Goal: Task Accomplishment & Management: Complete application form

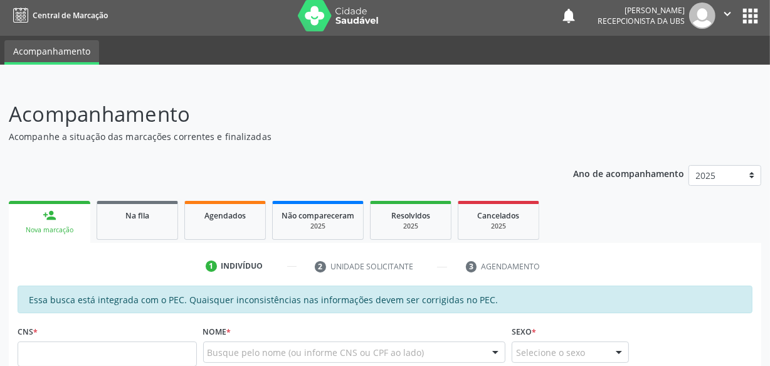
scroll to position [4, 0]
click at [202, 225] on link "Agendados" at bounding box center [225, 220] width 82 height 39
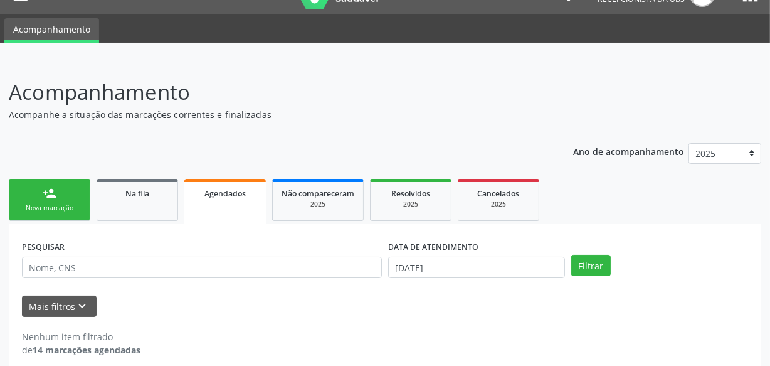
scroll to position [38, 0]
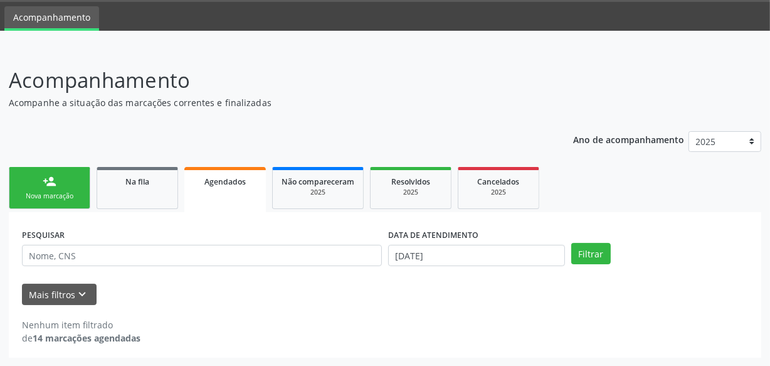
click at [496, 243] on div "DATA DE ATENDIMENTO" at bounding box center [476, 234] width 177 height 19
click at [486, 254] on input "[DATE]" at bounding box center [476, 255] width 177 height 21
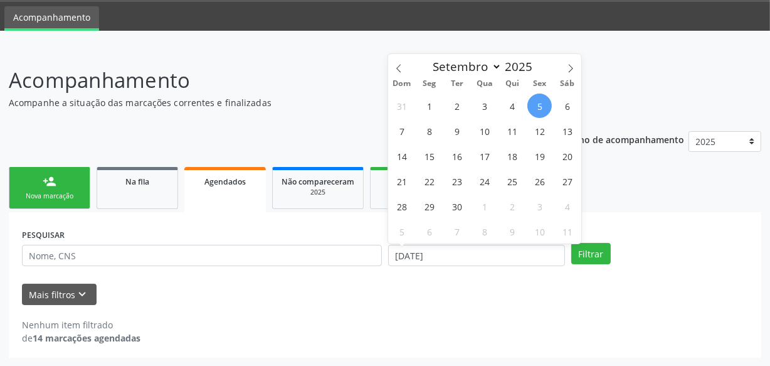
click at [534, 101] on span "5" at bounding box center [540, 105] width 24 height 24
type input "[DATE]"
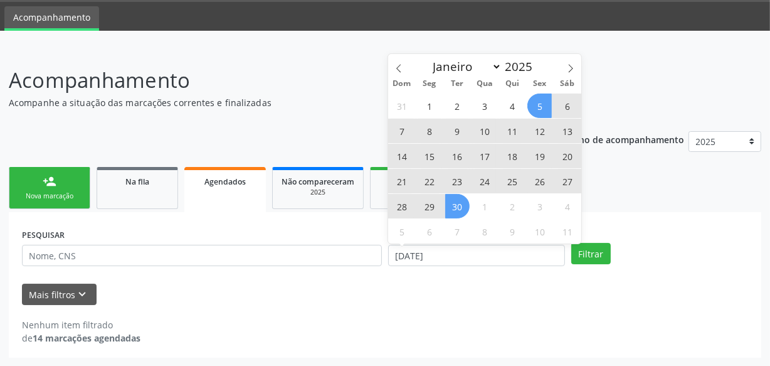
click at [451, 206] on span "30" at bounding box center [457, 206] width 24 height 24
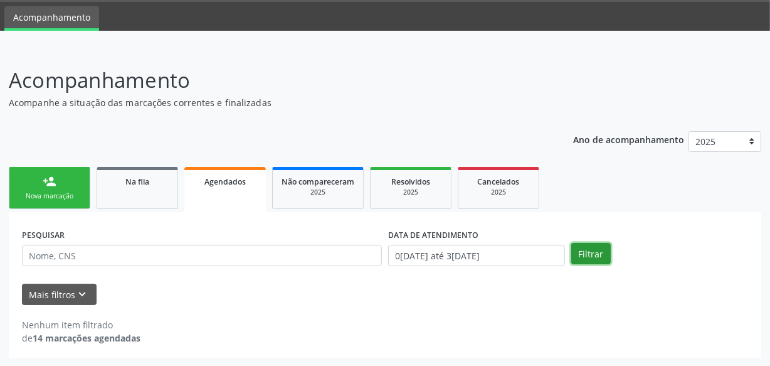
click at [595, 257] on button "Filtrar" at bounding box center [591, 253] width 40 height 21
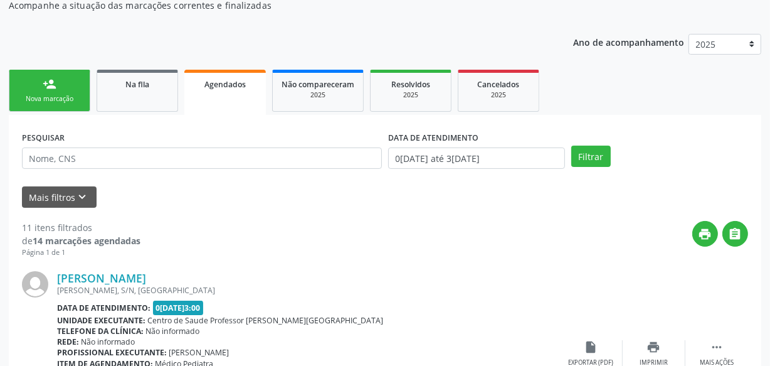
scroll to position [0, 0]
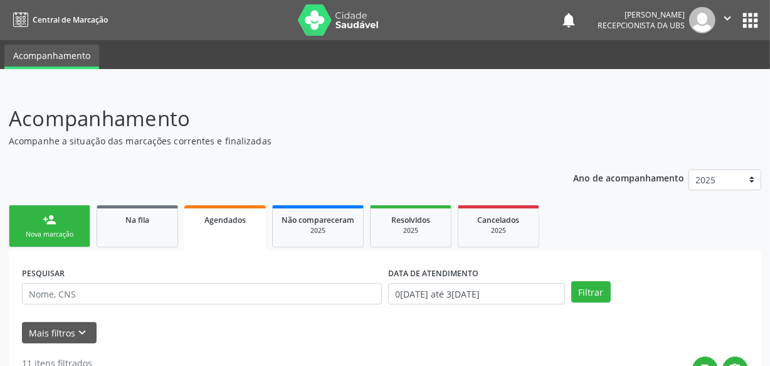
click at [88, 230] on link "person_add Nova marcação" at bounding box center [50, 226] width 82 height 42
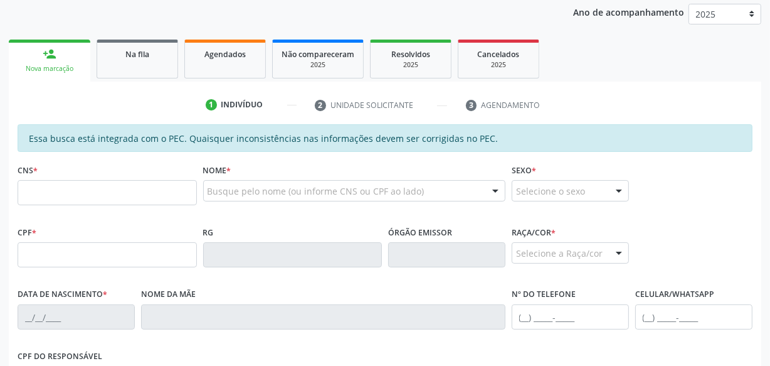
scroll to position [171, 0]
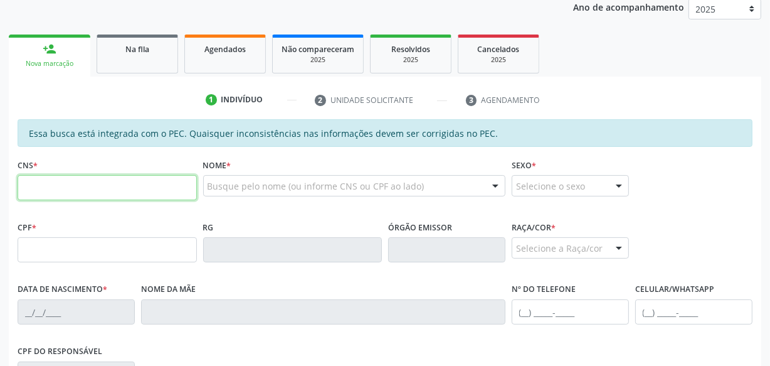
click at [80, 185] on input "text" at bounding box center [107, 187] width 179 height 25
paste input "700 5043 5630 6155"
type input "700 5043 5630 6155"
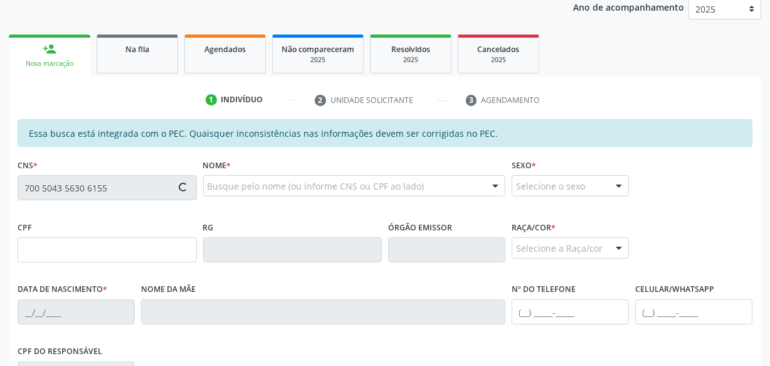
type input "074.713.884-20"
type input "0[DATE]"
type input "[PERSON_NAME]"
type input "[PHONE_NUMBER]"
type input "S/N"
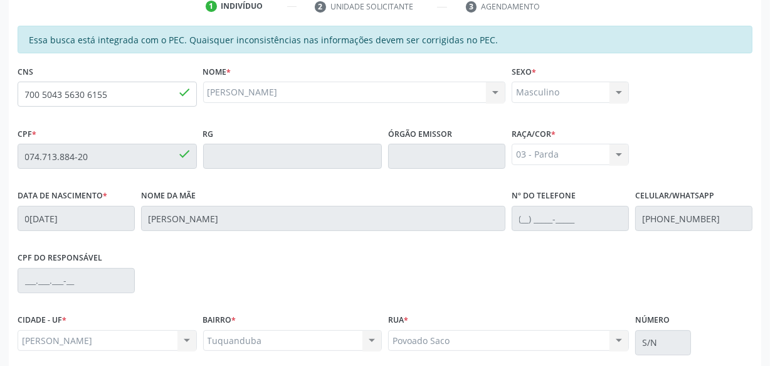
scroll to position [368, 0]
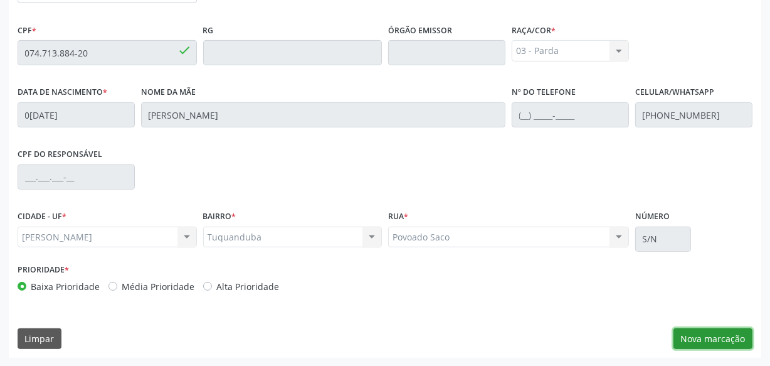
click at [711, 339] on button "Nova marcação" at bounding box center [713, 338] width 79 height 21
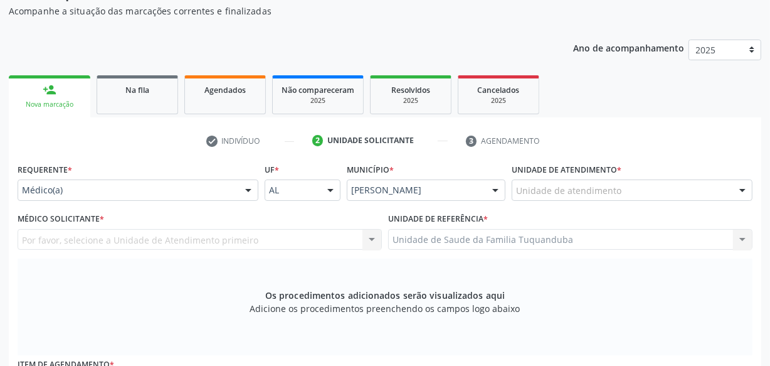
scroll to position [82, 0]
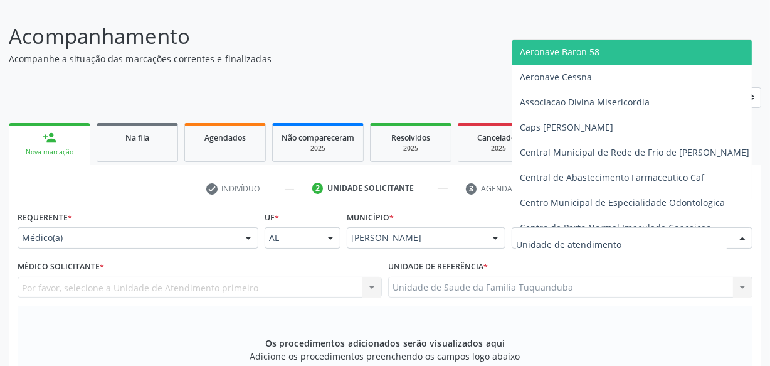
click at [649, 237] on div at bounding box center [632, 237] width 241 height 21
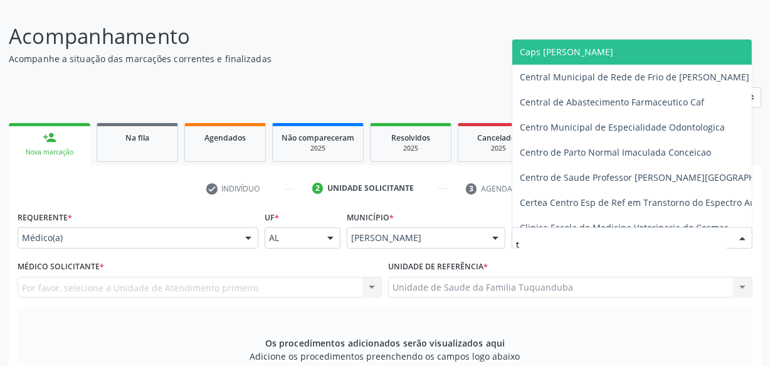
type input "tu"
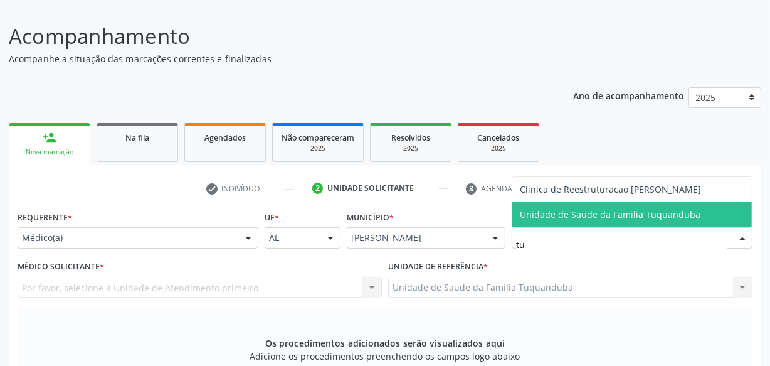
click at [639, 221] on span "Unidade de Saude da Familia Tuquanduba" at bounding box center [632, 214] width 240 height 25
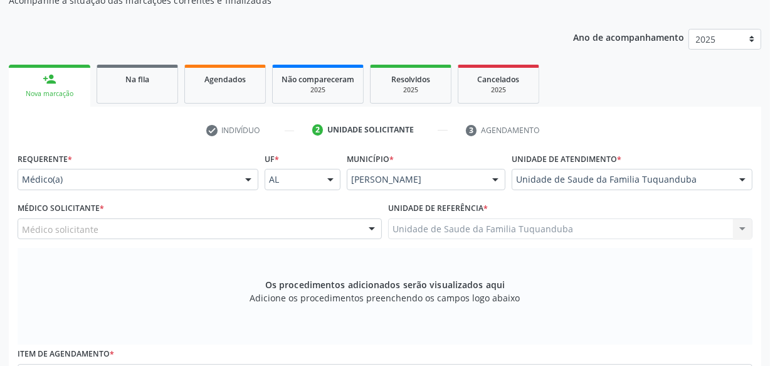
scroll to position [196, 0]
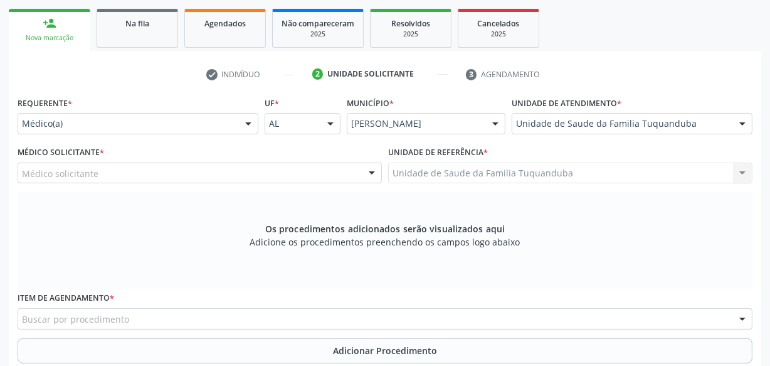
click at [185, 172] on div "Médico solicitante" at bounding box center [200, 172] width 364 height 21
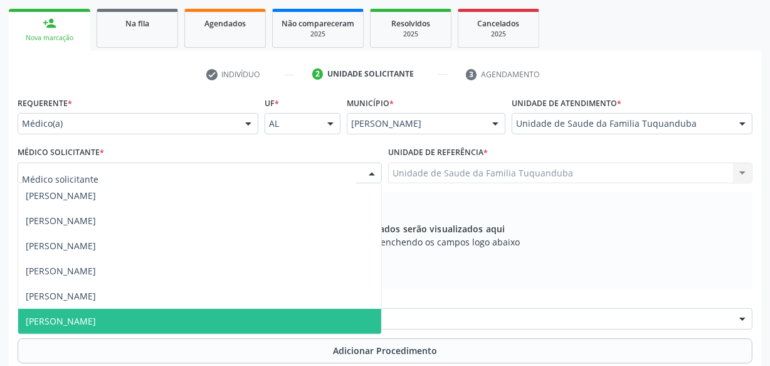
click at [176, 321] on span "[PERSON_NAME]" at bounding box center [199, 321] width 363 height 25
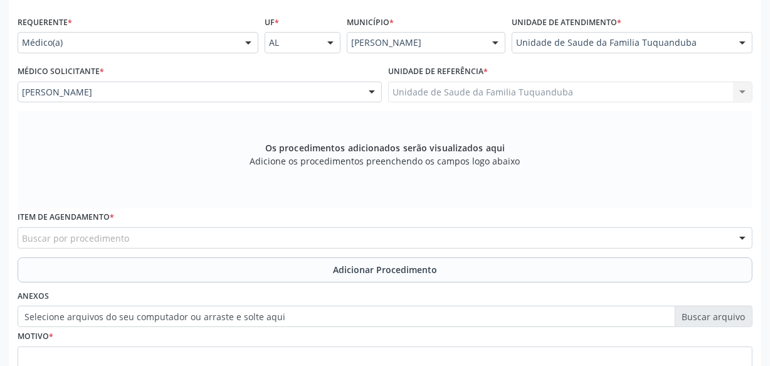
scroll to position [310, 0]
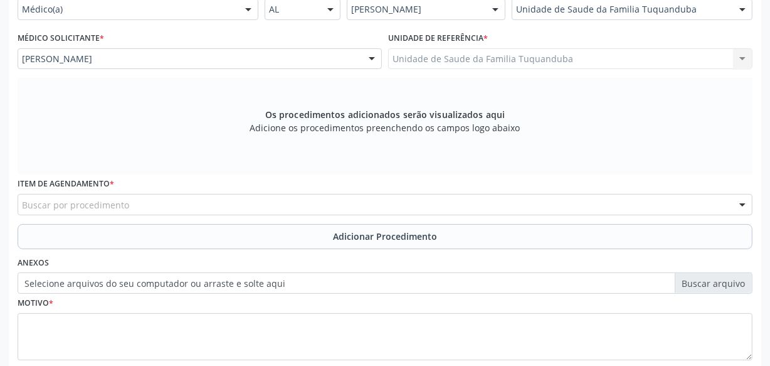
click at [261, 202] on div "Buscar por procedimento" at bounding box center [385, 204] width 735 height 21
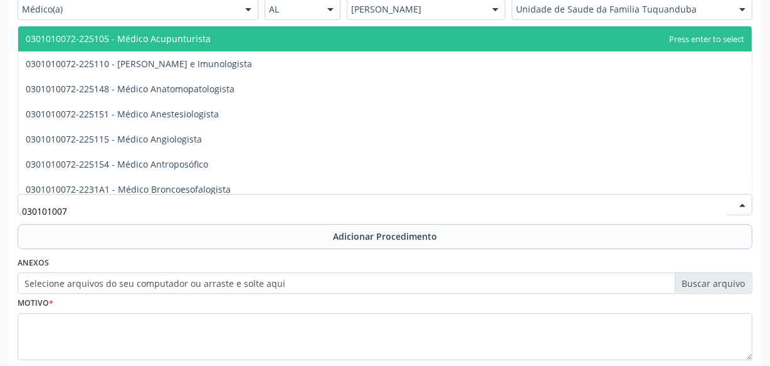
type input "0301010072"
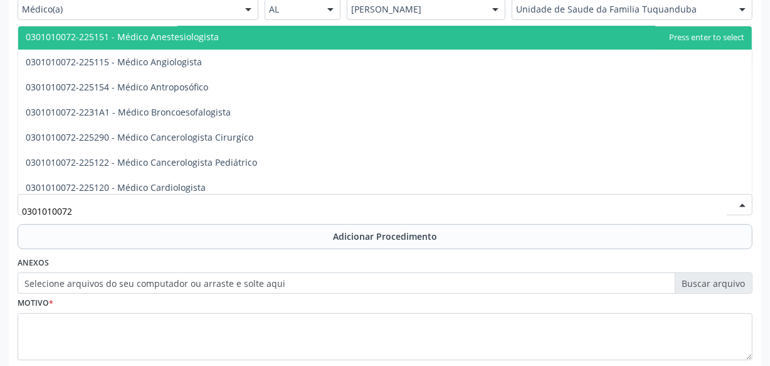
scroll to position [285, 0]
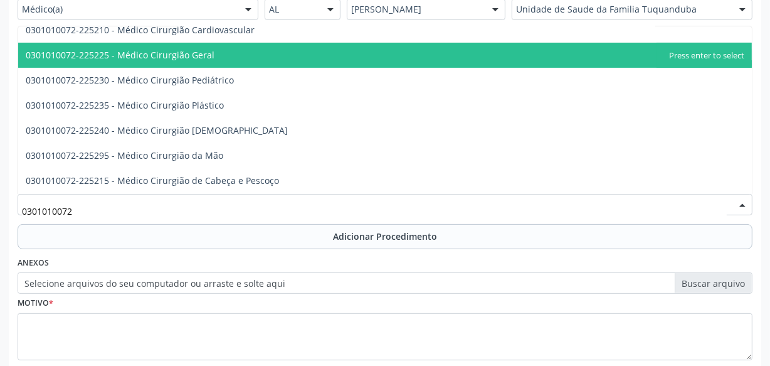
click at [199, 54] on span "0301010072-225225 - Médico Cirurgião Geral" at bounding box center [120, 55] width 189 height 12
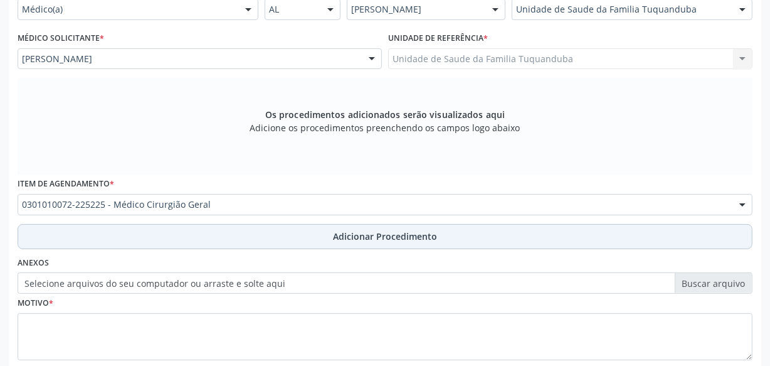
click at [396, 231] on span "Adicionar Procedimento" at bounding box center [385, 236] width 104 height 13
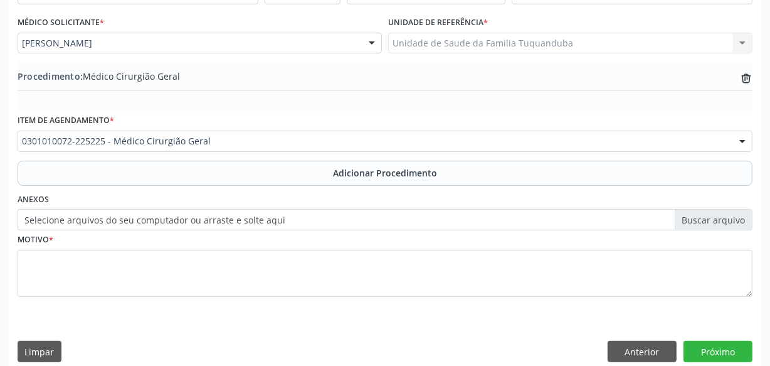
scroll to position [339, 0]
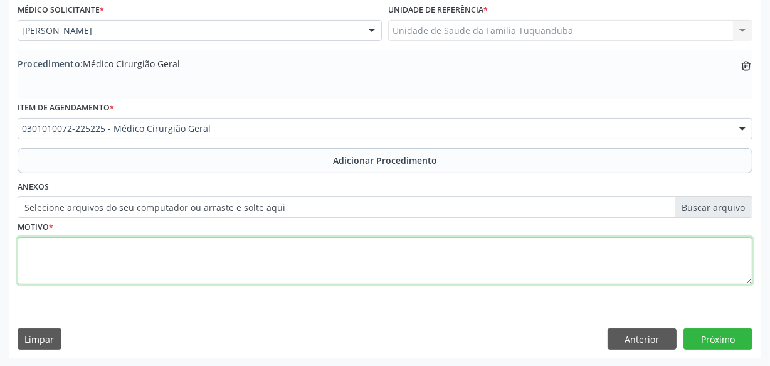
click at [389, 246] on textarea at bounding box center [385, 261] width 735 height 48
type textarea "Hérnia inguinal."
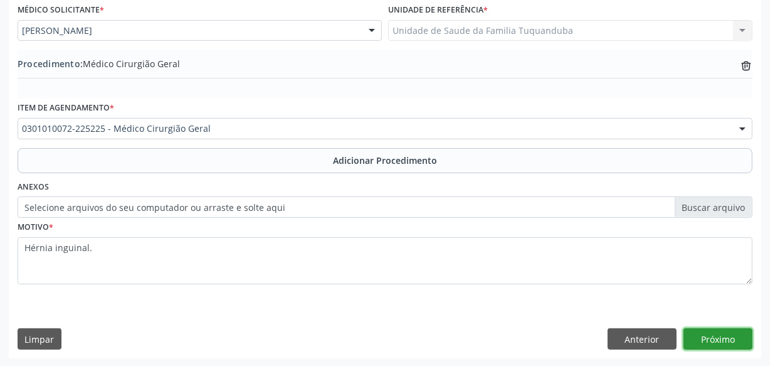
click at [724, 335] on button "Próximo" at bounding box center [718, 338] width 69 height 21
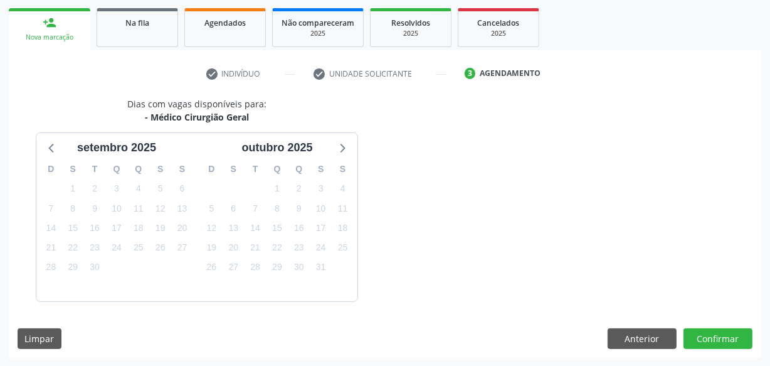
scroll to position [233, 0]
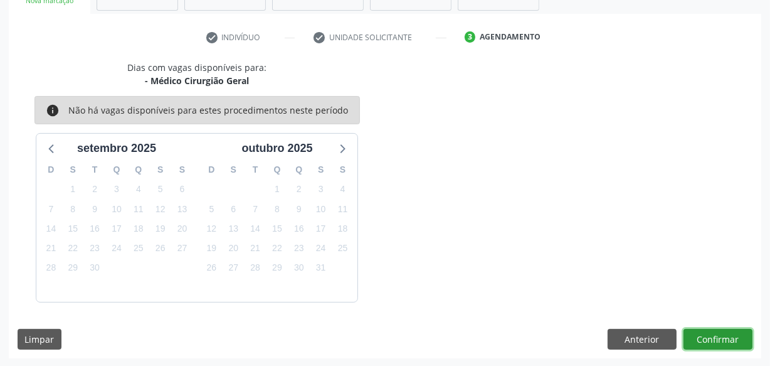
click at [724, 335] on button "Confirmar" at bounding box center [718, 339] width 69 height 21
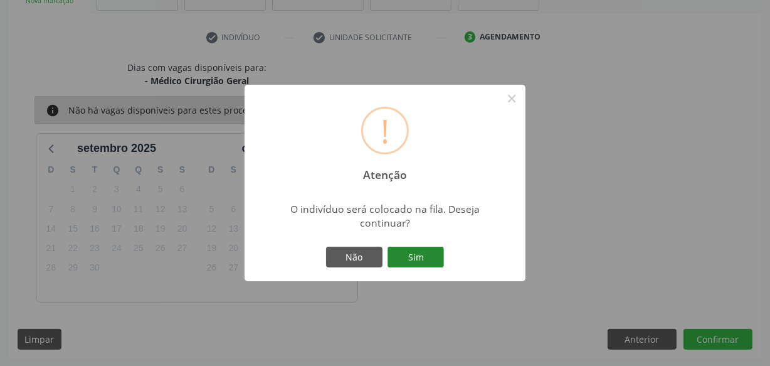
click at [428, 256] on button "Sim" at bounding box center [416, 257] width 56 height 21
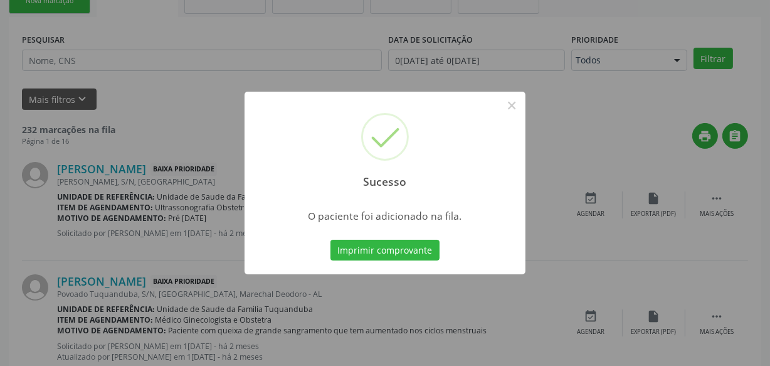
scroll to position [65, 0]
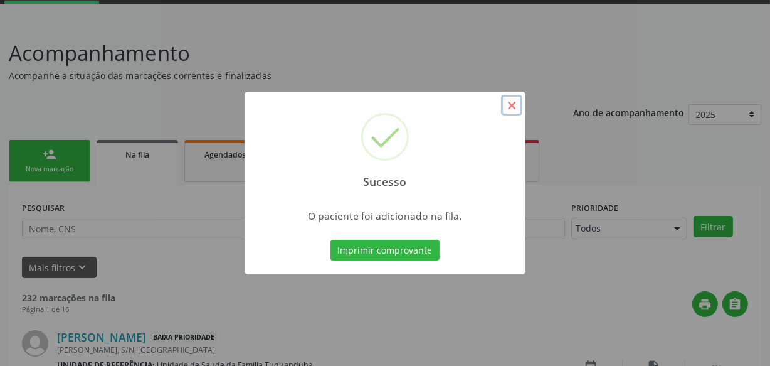
click at [512, 107] on button "×" at bounding box center [511, 105] width 21 height 21
